Goal: Information Seeking & Learning: Find specific fact

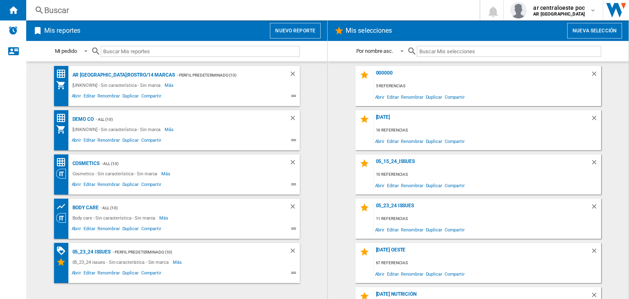
click at [288, 25] on button "Nuevo reporte" at bounding box center [295, 31] width 51 height 16
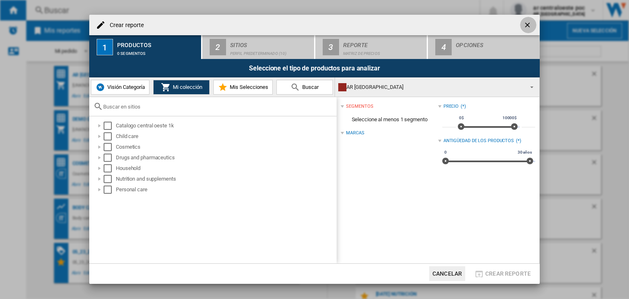
click at [529, 24] on ng-md-icon "getI18NText('BUTTONS.CLOSE_DIALOG')" at bounding box center [528, 26] width 10 height 10
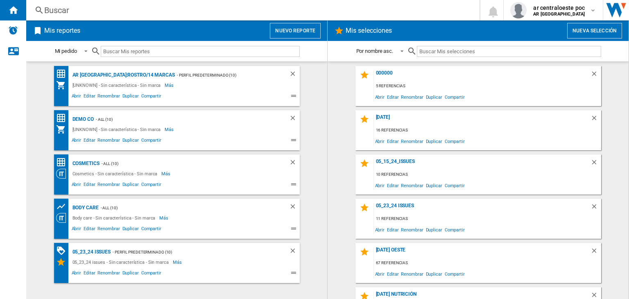
drag, startPoint x: 220, startPoint y: 1, endPoint x: 219, endPoint y: 9, distance: 7.4
click at [220, 6] on div "Buscar [GEOGRAPHIC_DATA] 0 ar centraloeste poc AR CENTRAL OESTE AR CENTRAL OEST…" at bounding box center [327, 10] width 603 height 20
click at [219, 9] on div "Buscar" at bounding box center [251, 10] width 414 height 11
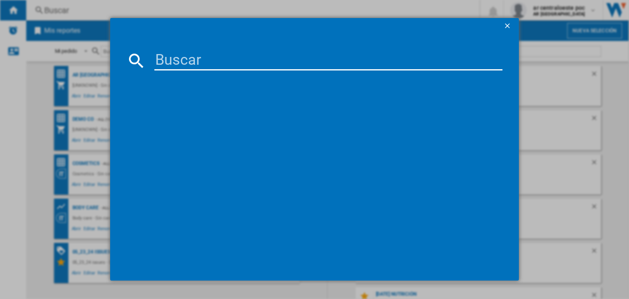
click at [272, 73] on md-dialog-content at bounding box center [314, 157] width 409 height 247
click at [272, 65] on input at bounding box center [328, 61] width 348 height 20
paste input "BUSCAPINA PERLAS 10MG"
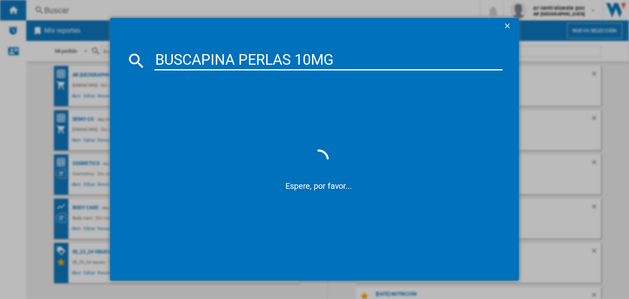
type input "BUSCAPINA PERLAS 10MG"
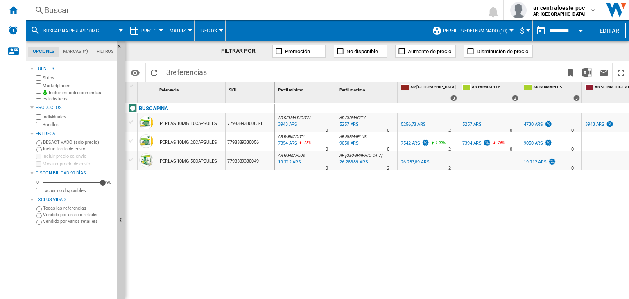
click at [224, 11] on div "Buscar" at bounding box center [251, 10] width 414 height 11
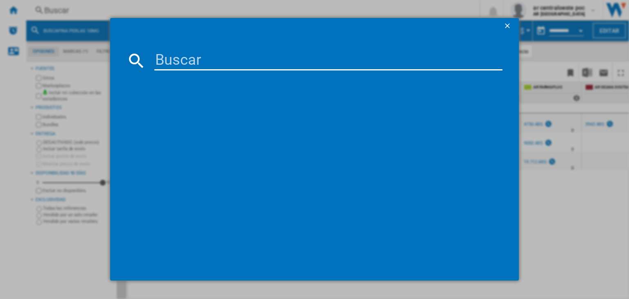
click at [238, 61] on input at bounding box center [328, 61] width 348 height 20
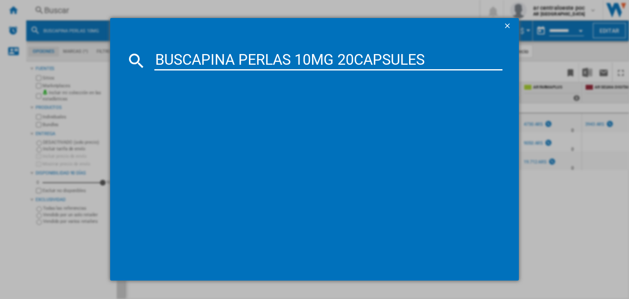
type input "BUSCAPINA PERLAS 10MG 20CAPSULES"
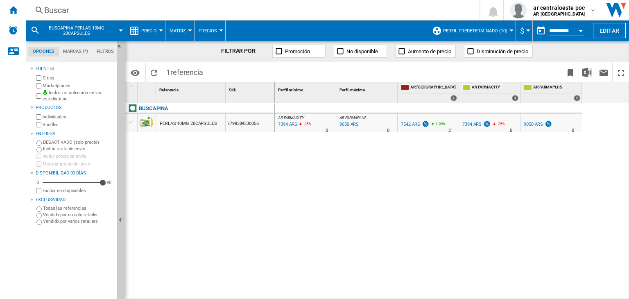
click at [474, 125] on div "7394 ARS" at bounding box center [471, 124] width 19 height 5
